Goal: Task Accomplishment & Management: Manage account settings

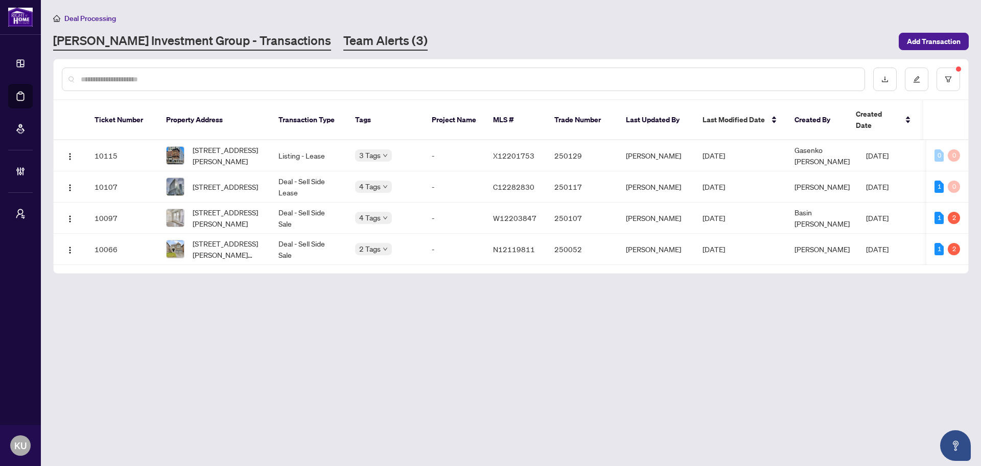
click at [344, 42] on link "Team Alerts (3)" at bounding box center [385, 41] width 84 height 18
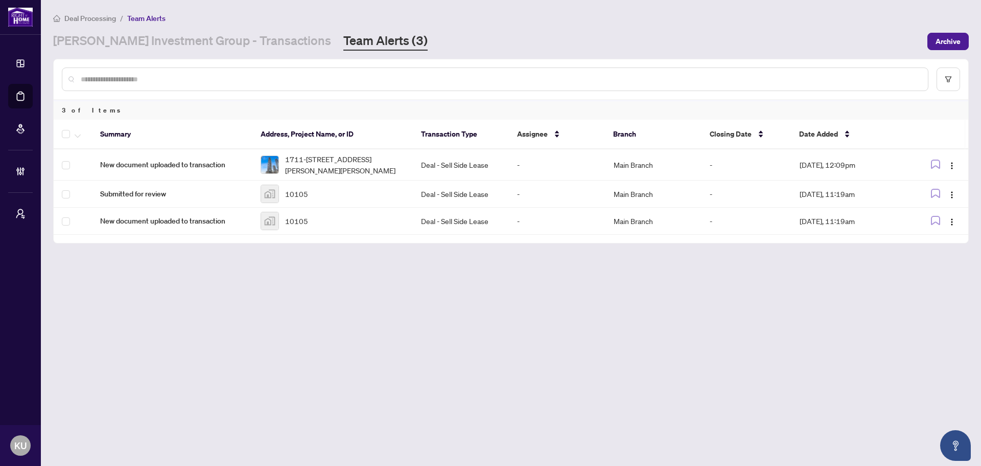
click at [151, 75] on input "text" at bounding box center [500, 79] width 839 height 11
type input "******"
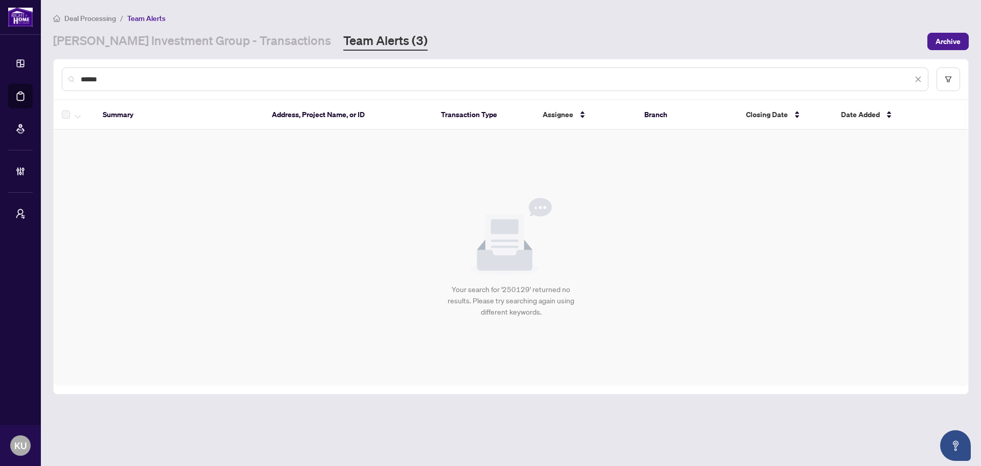
click at [116, 83] on input "******" at bounding box center [497, 79] width 832 height 11
click at [119, 35] on link "[PERSON_NAME] Investment Group - Transactions" at bounding box center [192, 41] width 278 height 18
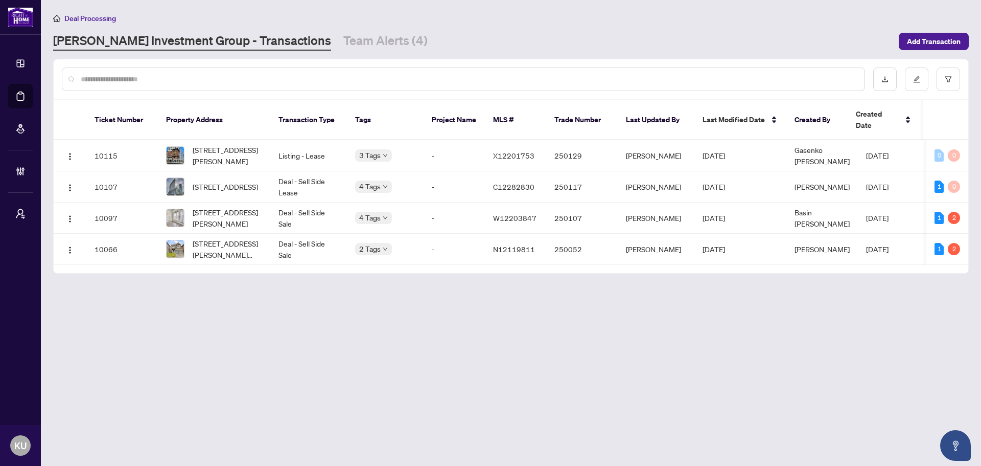
click at [148, 83] on input "text" at bounding box center [469, 79] width 776 height 11
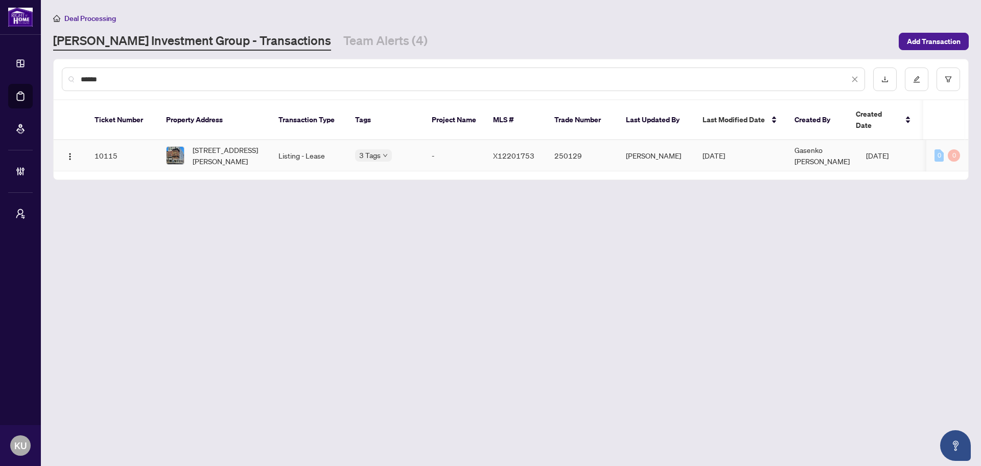
type input "******"
click at [231, 148] on span "[STREET_ADDRESS][PERSON_NAME]" at bounding box center [228, 155] width 70 height 22
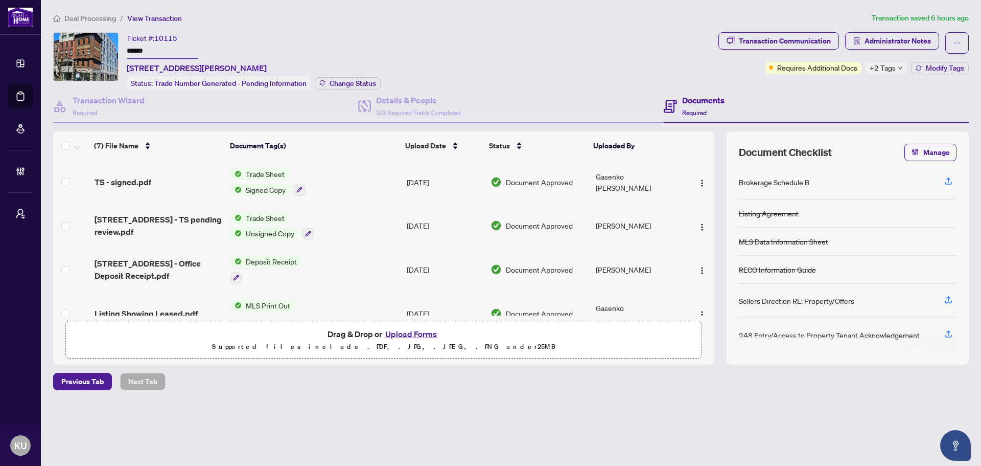
click at [946, 75] on div "Transaction Communication Administrator Notes Requires Additional Docs +2 Tags …" at bounding box center [843, 61] width 255 height 58
click at [943, 74] on div "Transaction Communication Administrator Notes Requires Additional Docs +2 Tags …" at bounding box center [843, 61] width 255 height 58
click at [937, 68] on span "Modify Tags" at bounding box center [945, 67] width 38 height 7
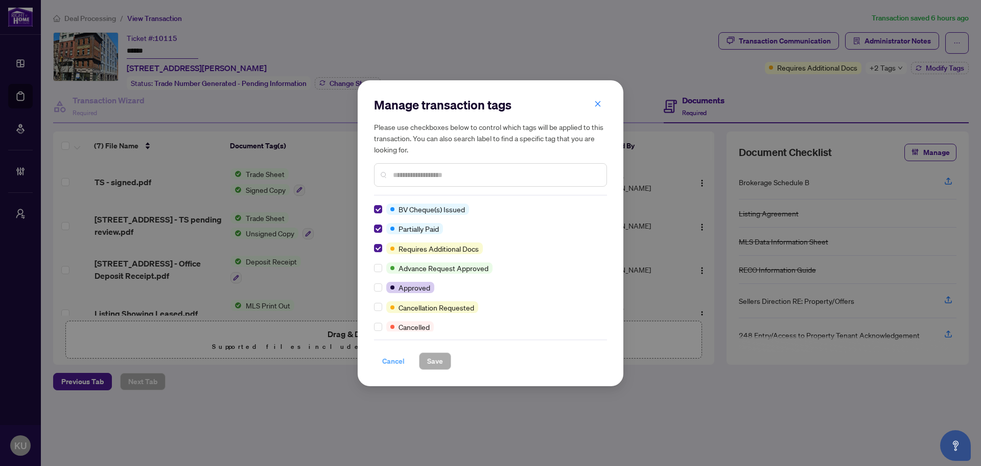
click at [399, 362] on span "Cancel" at bounding box center [393, 361] width 22 height 16
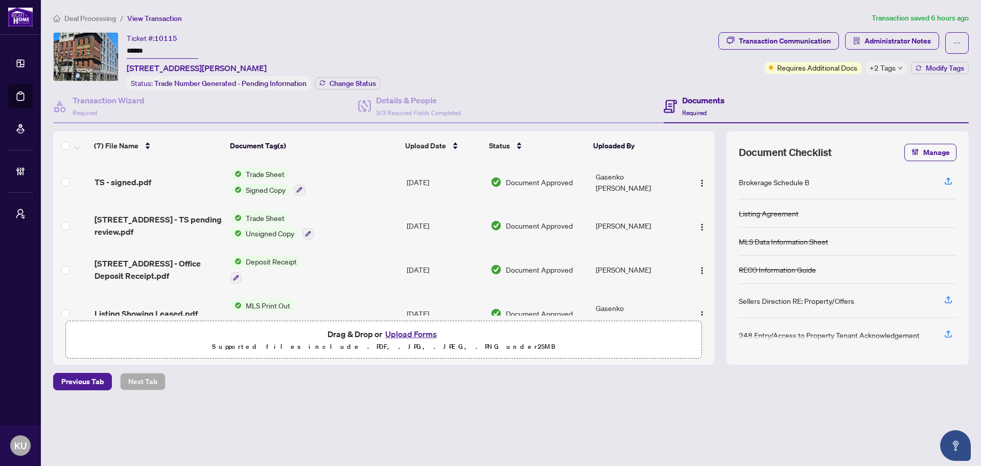
click at [83, 16] on span "Deal Processing" at bounding box center [90, 18] width 52 height 9
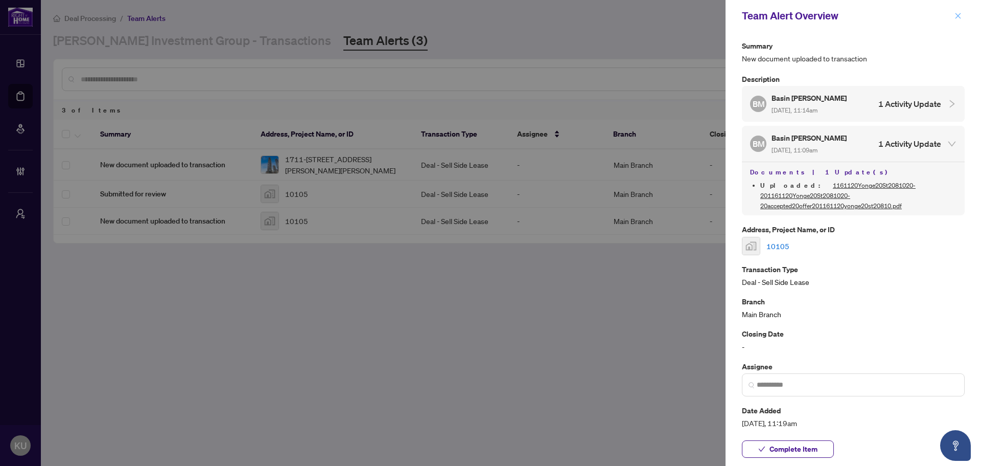
click at [960, 13] on icon "close" at bounding box center [958, 15] width 7 height 7
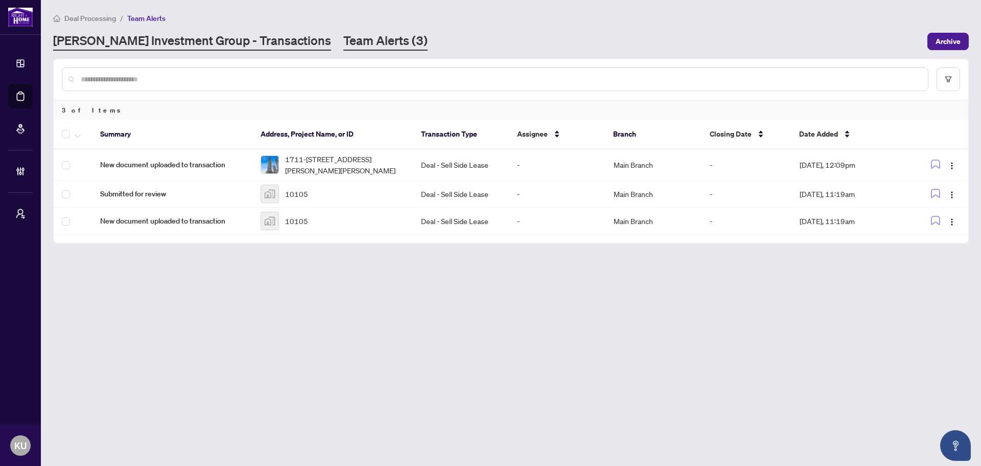
click at [208, 34] on link "[PERSON_NAME] Investment Group - Transactions" at bounding box center [192, 41] width 278 height 18
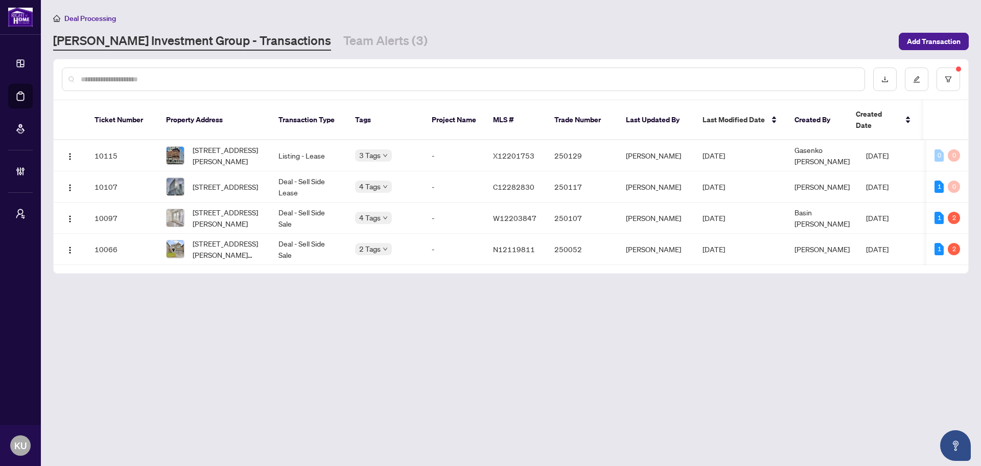
click at [249, 81] on input "text" at bounding box center [469, 79] width 776 height 11
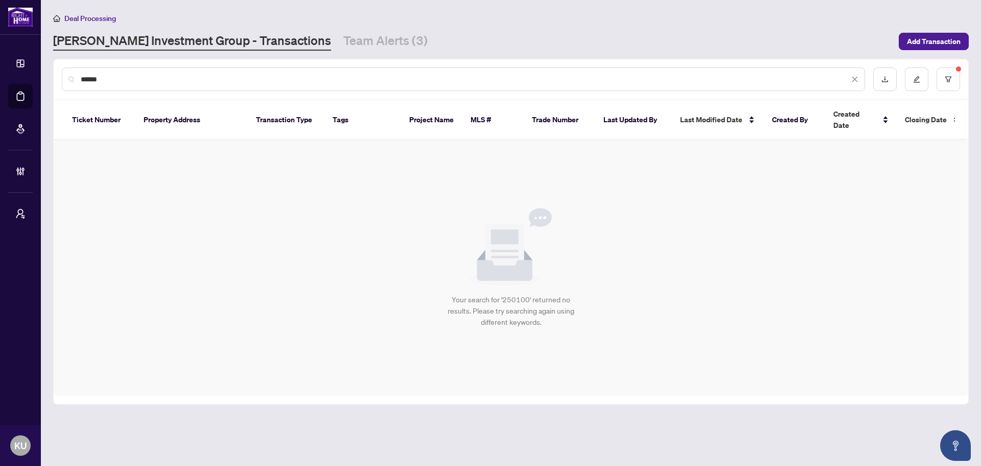
drag, startPoint x: 125, startPoint y: 80, endPoint x: -1, endPoint y: 57, distance: 128.3
click at [0, 57] on html "Dashboard Deal Processing Mortgage Referrals Brokerage Management My Brokerages…" at bounding box center [490, 233] width 981 height 466
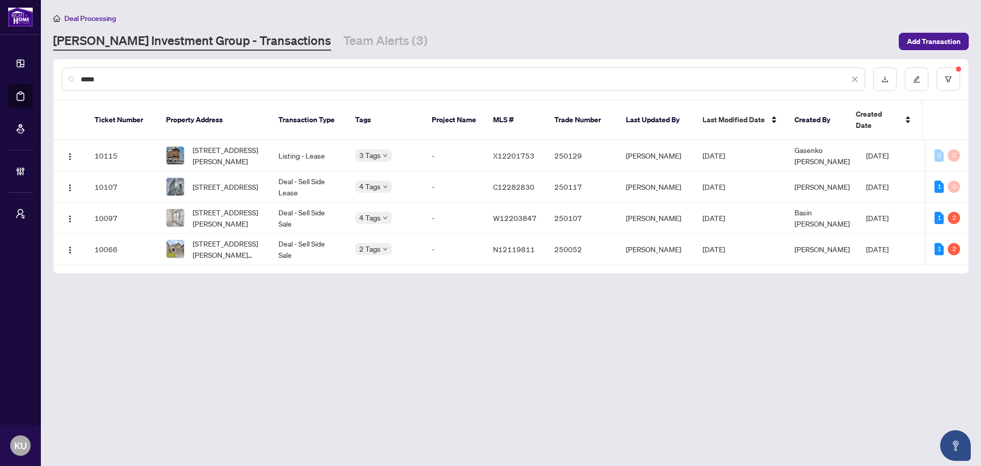
type input "******"
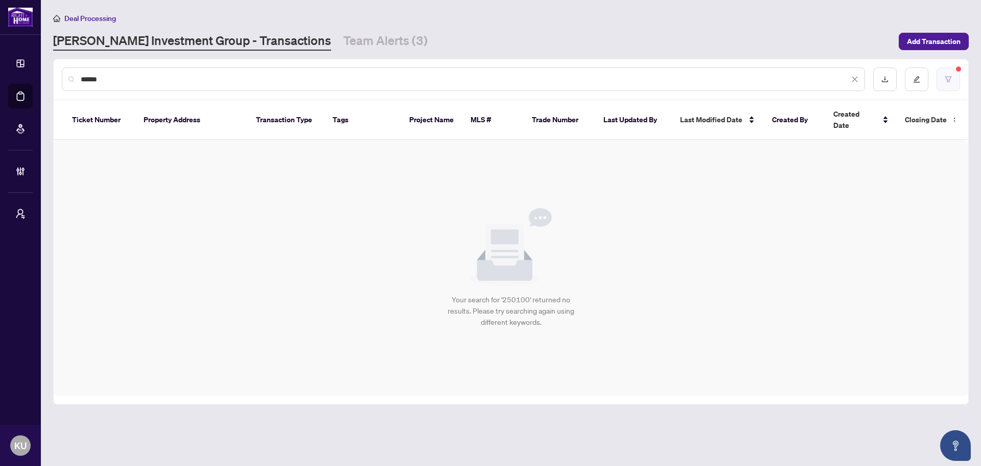
click at [945, 78] on icon "filter" at bounding box center [948, 79] width 7 height 7
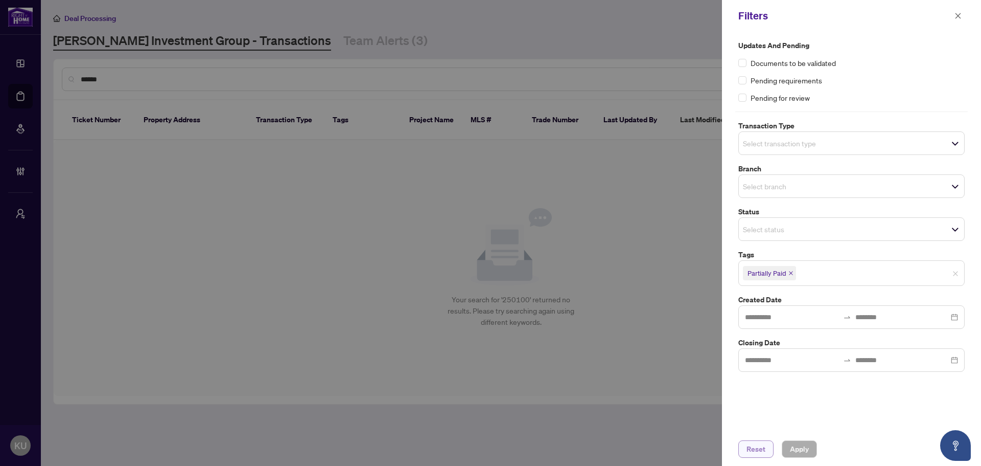
click at [762, 455] on span "Reset" at bounding box center [756, 449] width 19 height 16
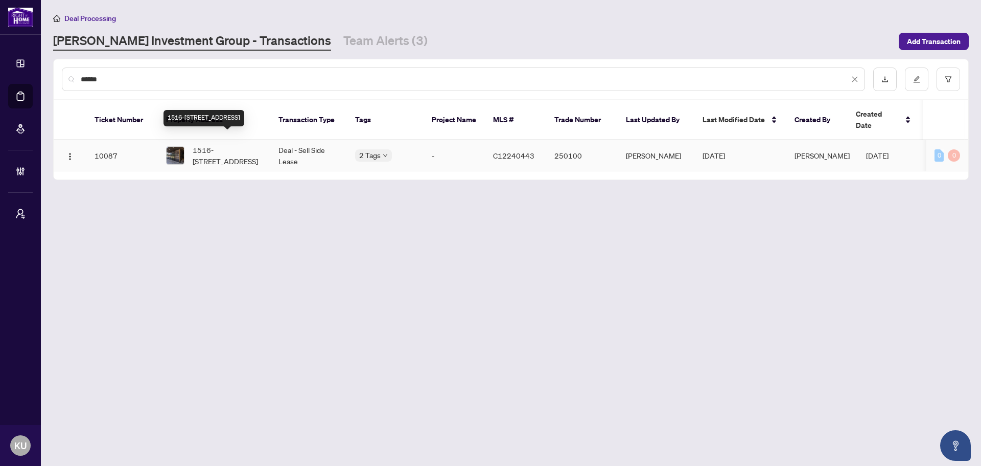
click at [225, 144] on span "1516-[STREET_ADDRESS]" at bounding box center [228, 155] width 70 height 22
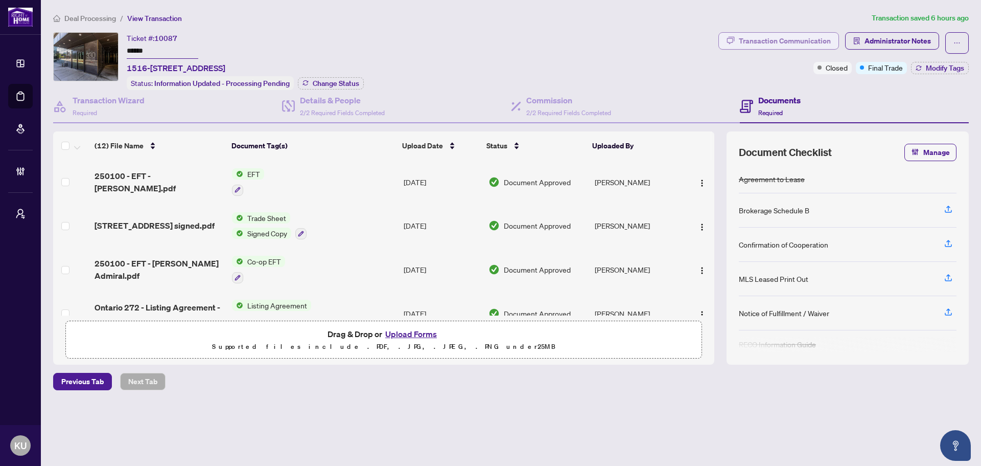
click at [746, 39] on div "Transaction Communication" at bounding box center [785, 41] width 92 height 16
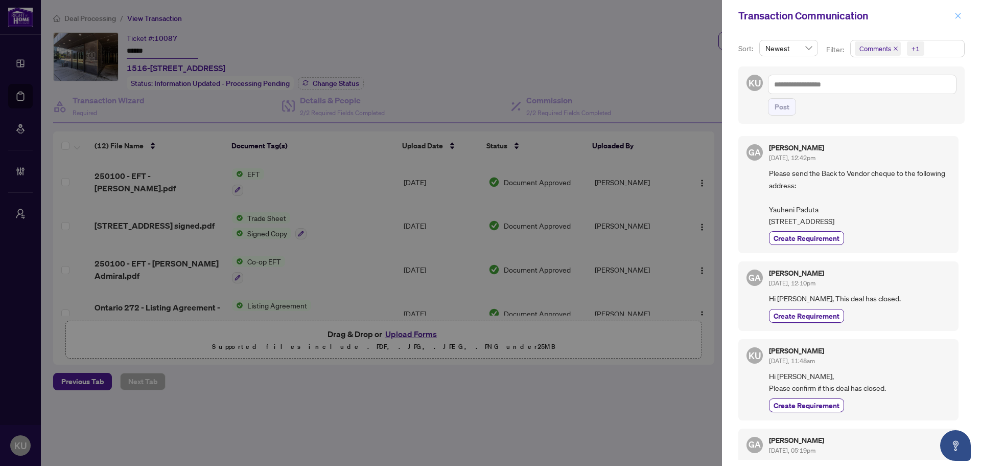
click at [962, 15] on button "button" at bounding box center [958, 16] width 13 height 12
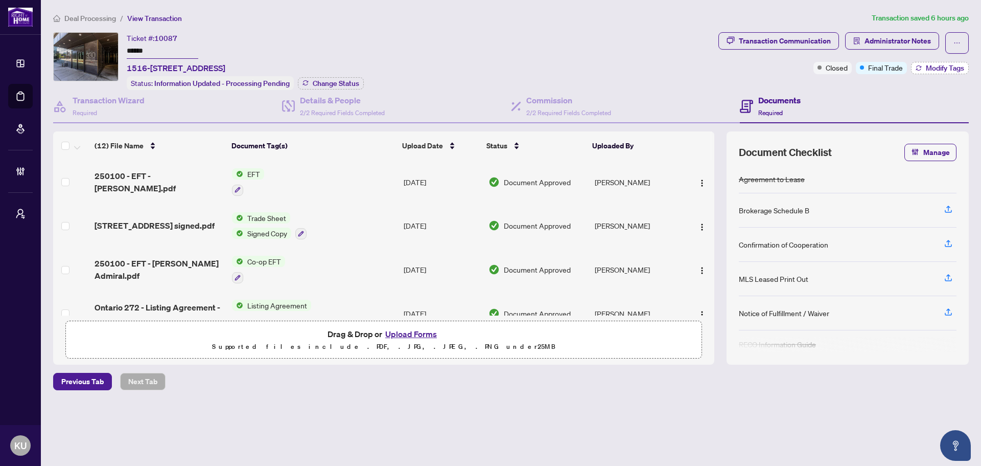
click at [947, 64] on span "Modify Tags" at bounding box center [945, 67] width 38 height 7
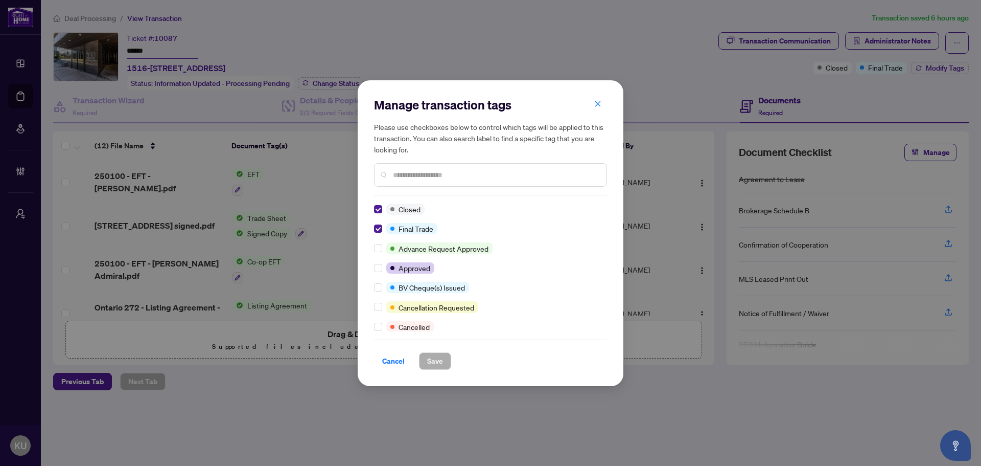
click at [457, 183] on div at bounding box center [490, 175] width 233 height 24
click at [375, 294] on div "Closed Final Trade Advance Request Approved Approved BV Cheque(s) Issued Cancel…" at bounding box center [490, 267] width 233 height 128
click at [378, 291] on label at bounding box center [378, 287] width 8 height 11
click at [442, 358] on span "Save" at bounding box center [435, 361] width 16 height 16
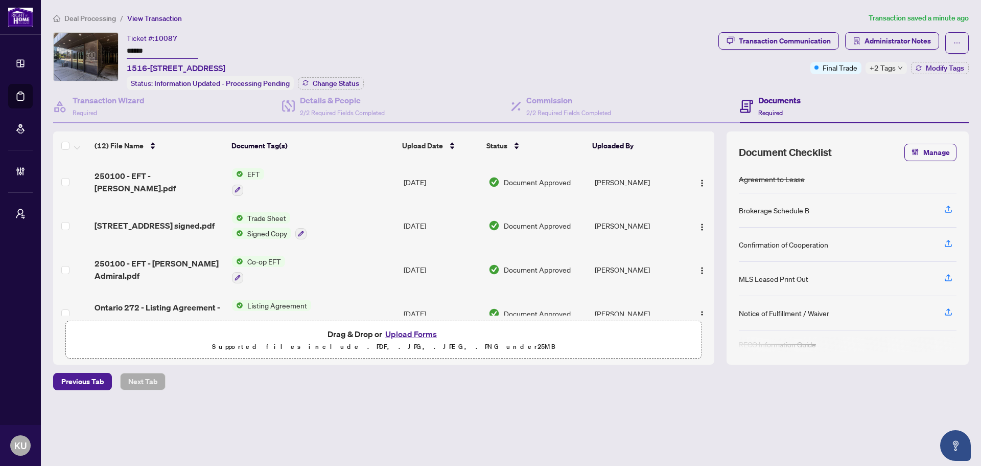
click at [101, 20] on span "Deal Processing" at bounding box center [90, 18] width 52 height 9
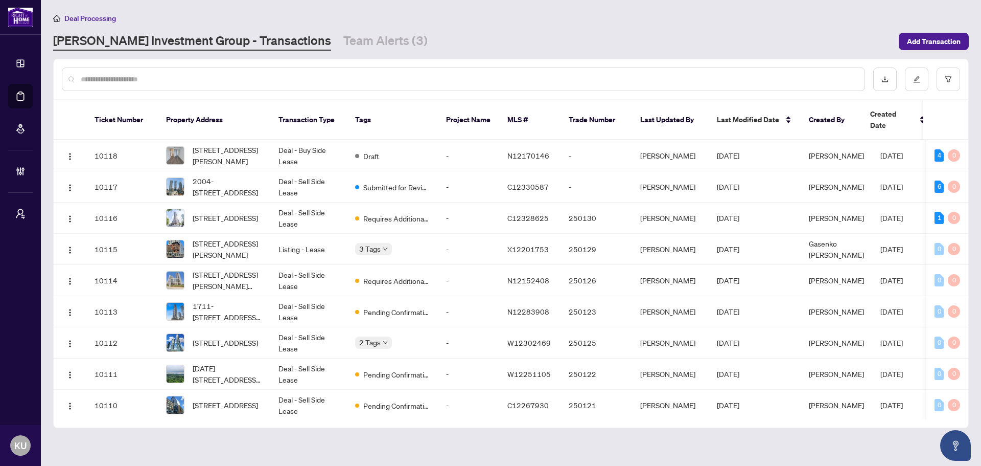
click at [280, 75] on input "text" at bounding box center [469, 79] width 776 height 11
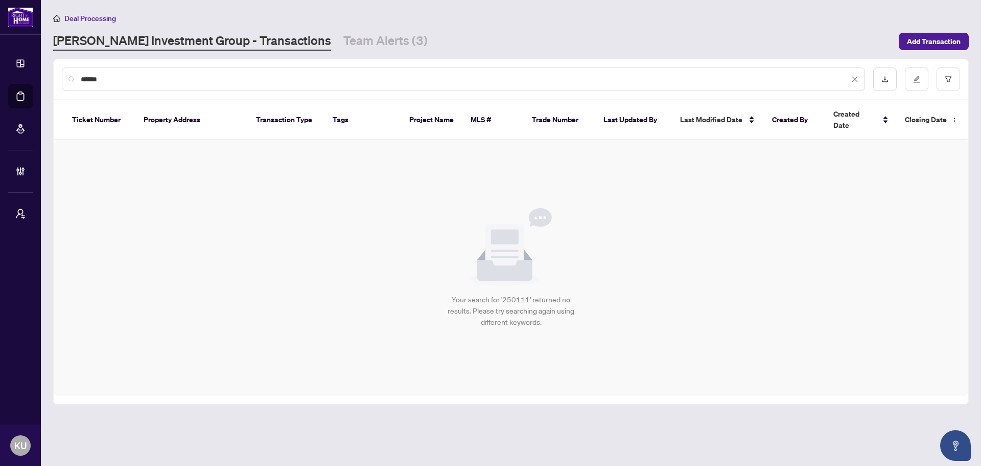
drag, startPoint x: 129, startPoint y: 82, endPoint x: 73, endPoint y: 77, distance: 55.9
click at [73, 77] on div "******" at bounding box center [463, 79] width 803 height 24
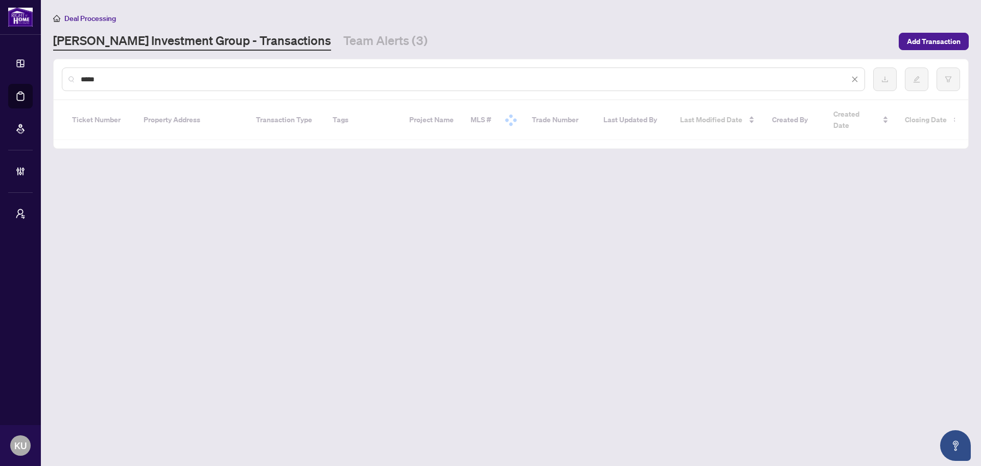
type input "******"
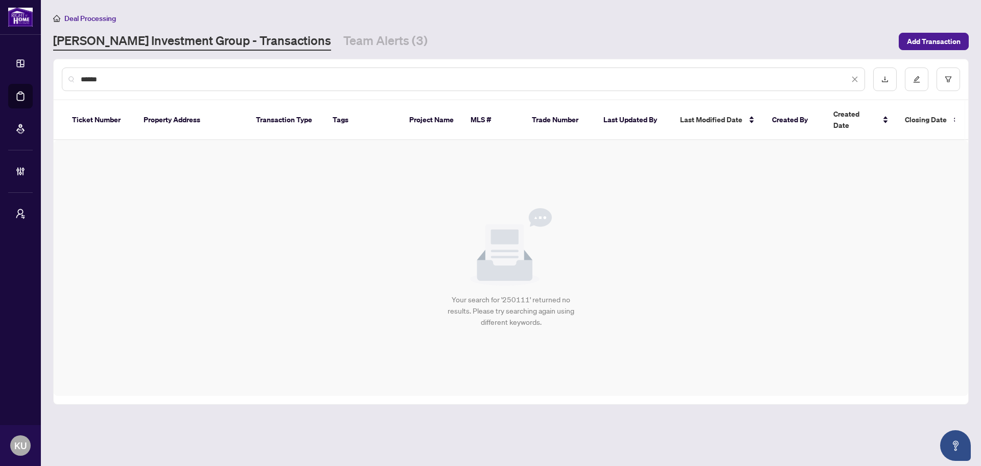
drag, startPoint x: 107, startPoint y: 80, endPoint x: 45, endPoint y: 60, distance: 65.0
click at [45, 60] on main "Deal Processing [PERSON_NAME] Investment Group - Transactions Team Alerts (3) A…" at bounding box center [511, 233] width 940 height 466
